Goal: Navigation & Orientation: Go to known website

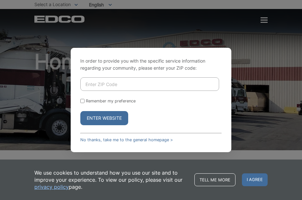
click at [96, 83] on input "Enter ZIP Code" at bounding box center [149, 83] width 139 height 13
type input "92007"
click at [83, 101] on input "Remember my preference" at bounding box center [82, 101] width 4 height 4
checkbox input "true"
click at [102, 118] on button "Enter Website" at bounding box center [104, 118] width 48 height 14
